Goal: Task Accomplishment & Management: Complete application form

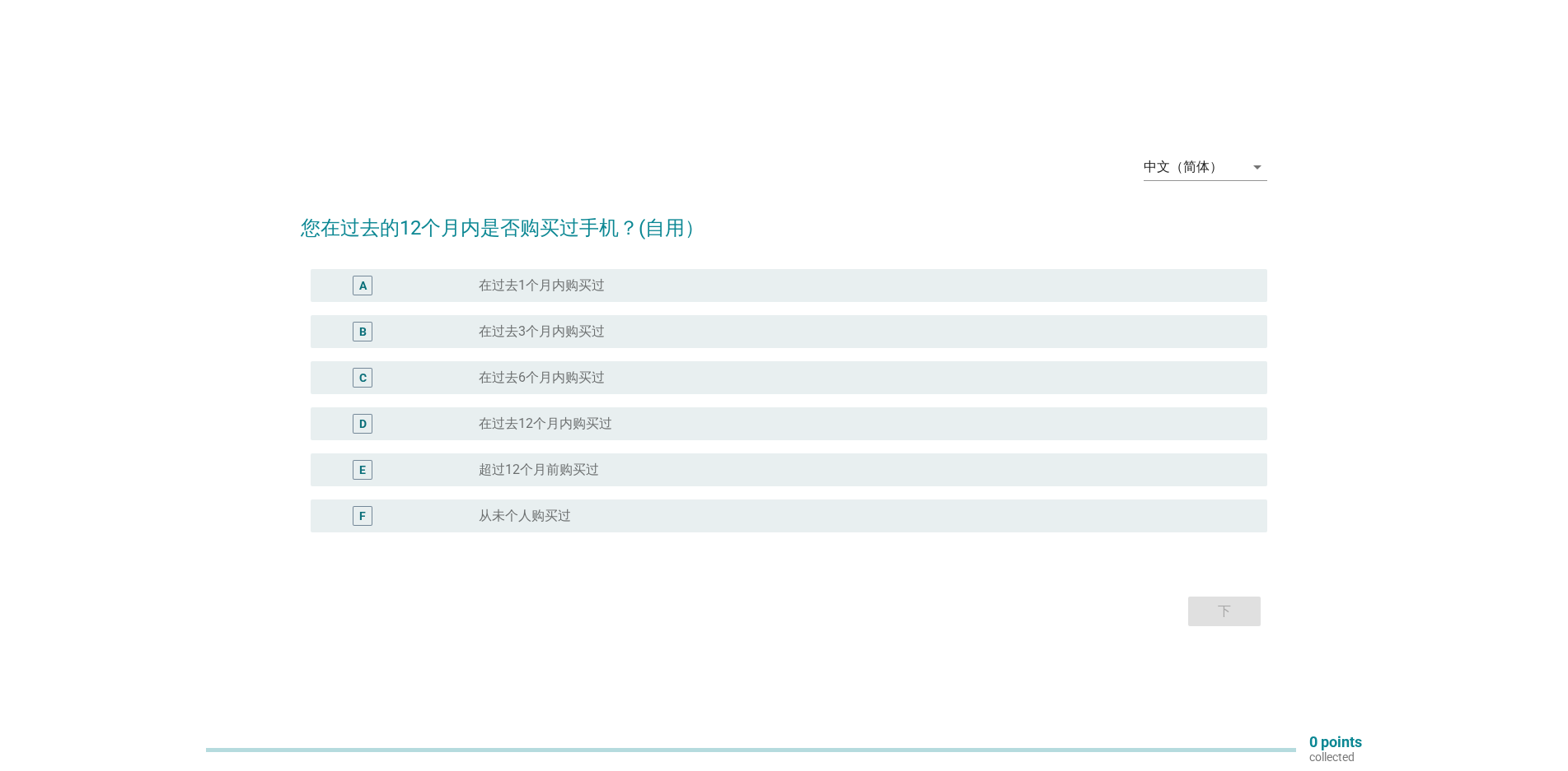
click at [479, 378] on label "在过去6个月内购买过" at bounding box center [541, 378] width 126 height 17
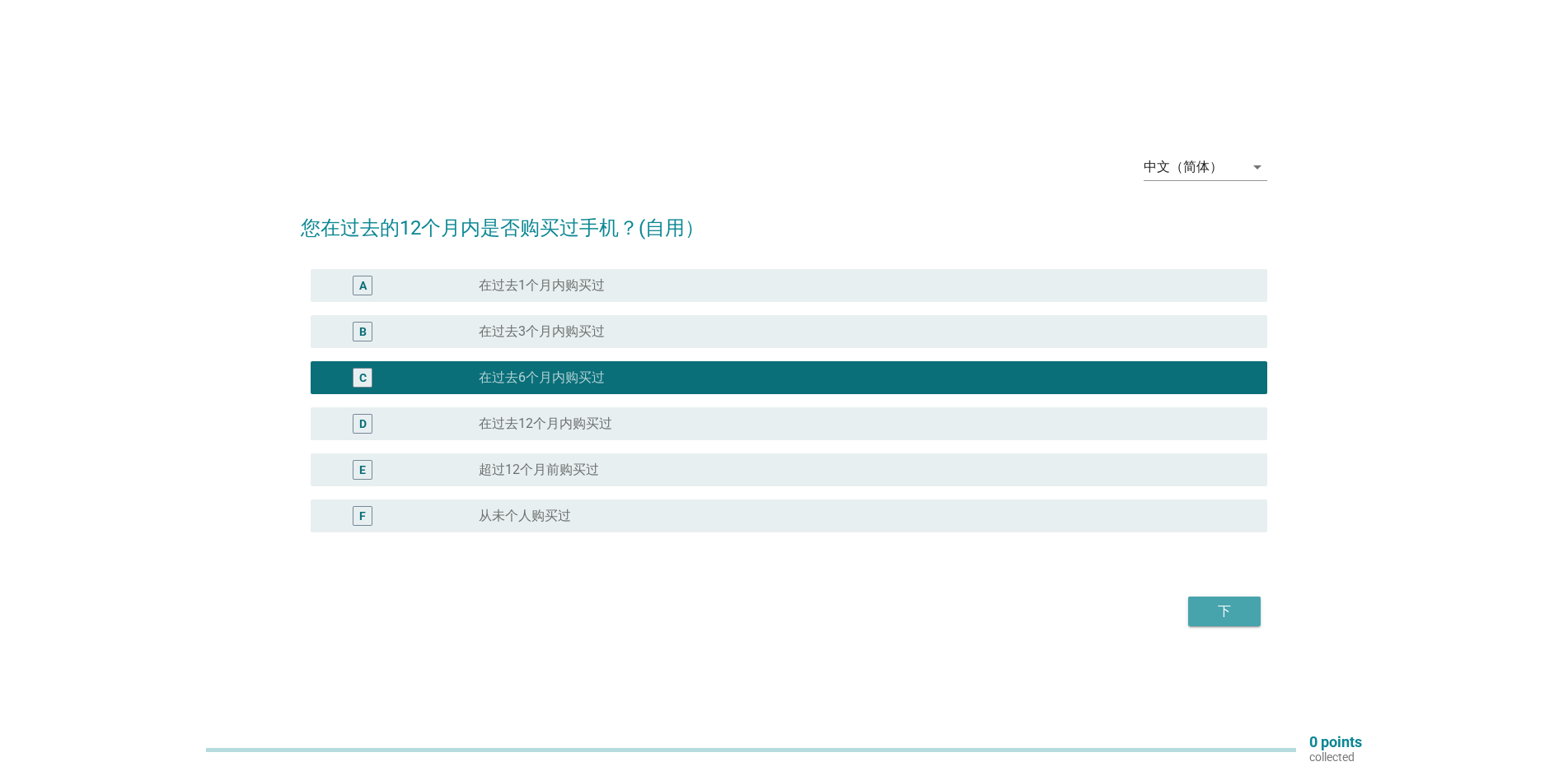
click at [1205, 617] on div "下" at bounding box center [1225, 611] width 47 height 20
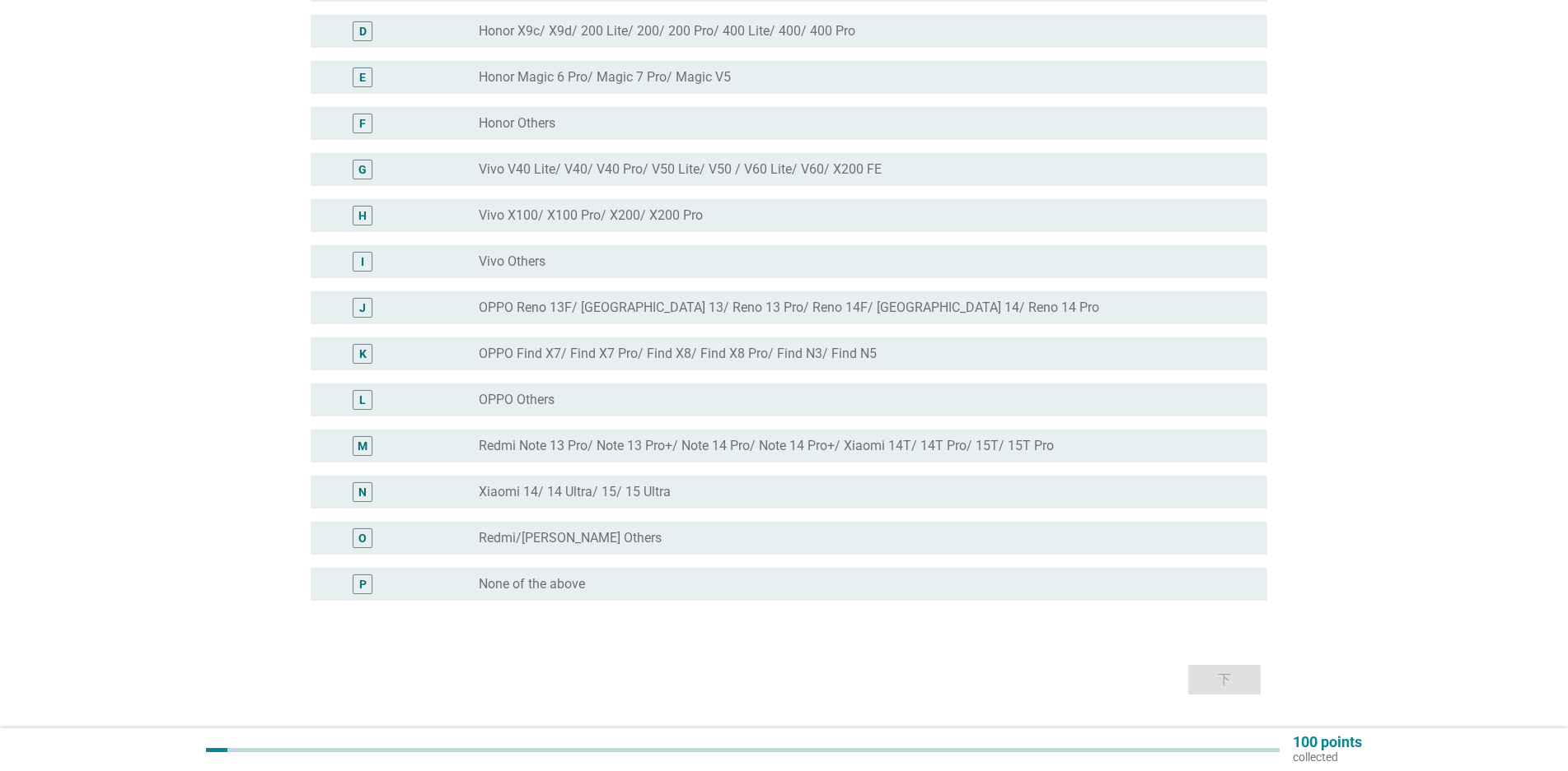
scroll to position [329, 0]
click at [470, 497] on div "N" at bounding box center [401, 488] width 154 height 20
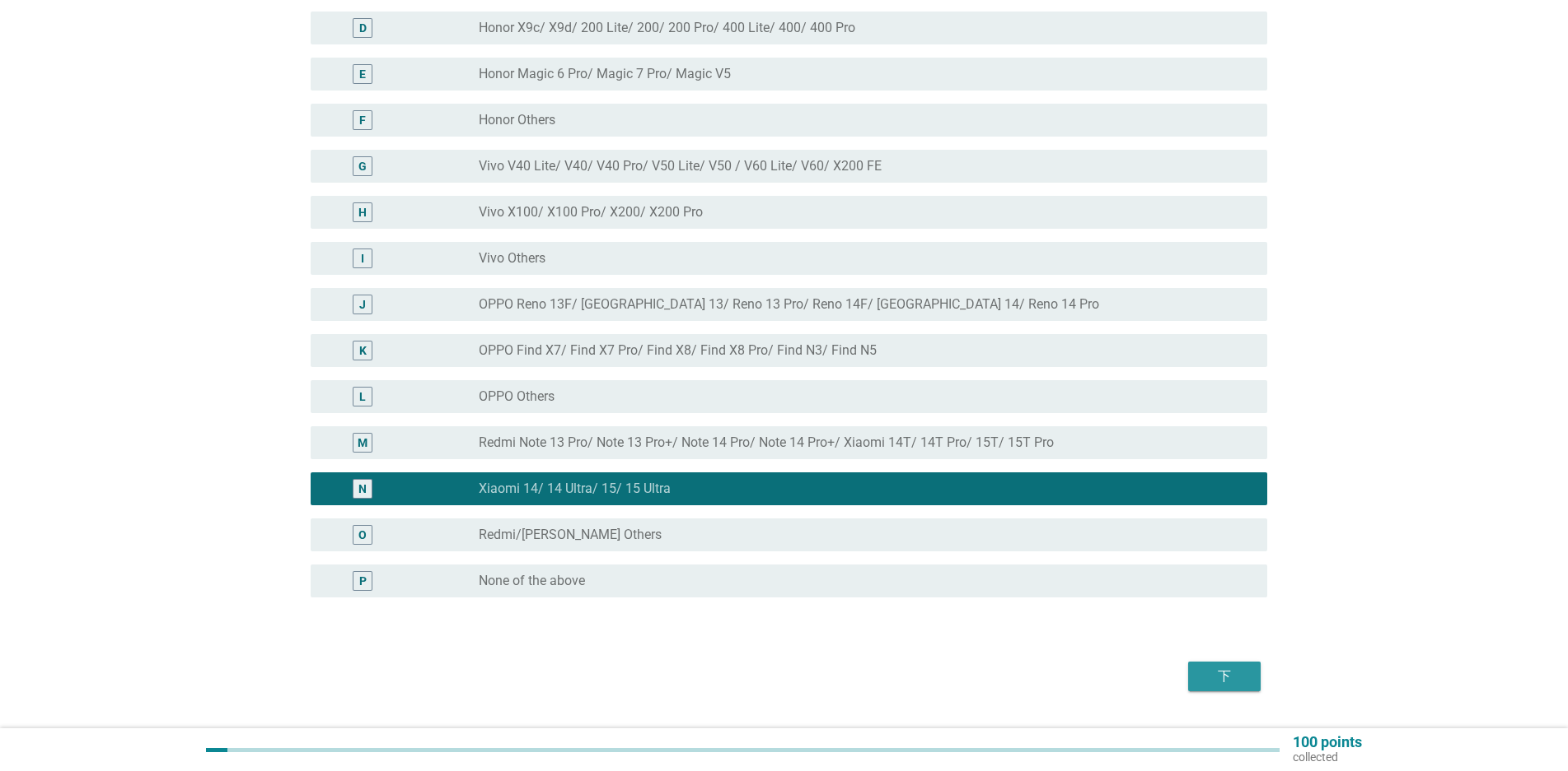
click at [1213, 679] on div "下" at bounding box center [1225, 676] width 47 height 20
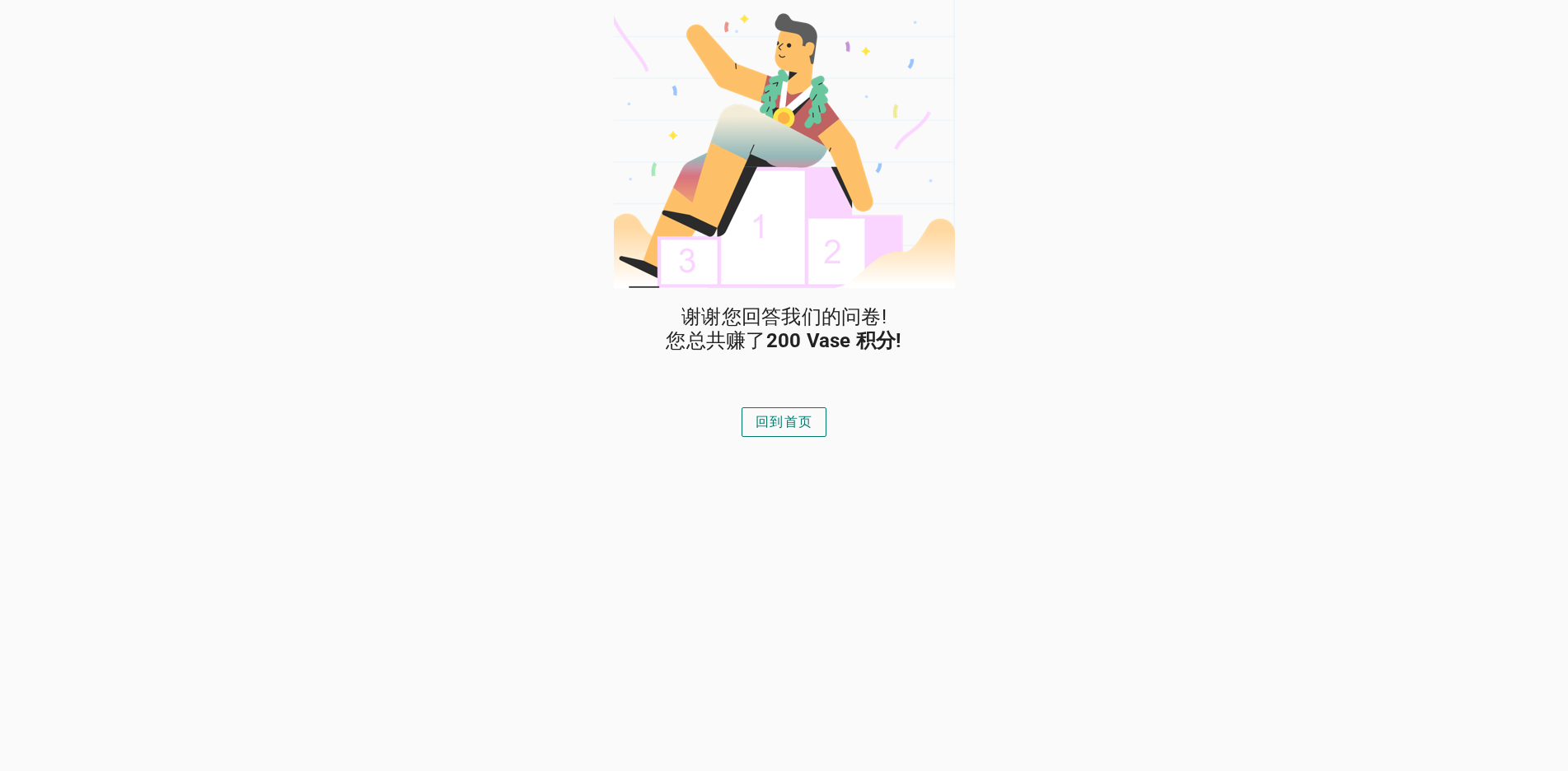
click at [798, 417] on div "回到首页" at bounding box center [784, 421] width 57 height 20
